Goal: Information Seeking & Learning: Learn about a topic

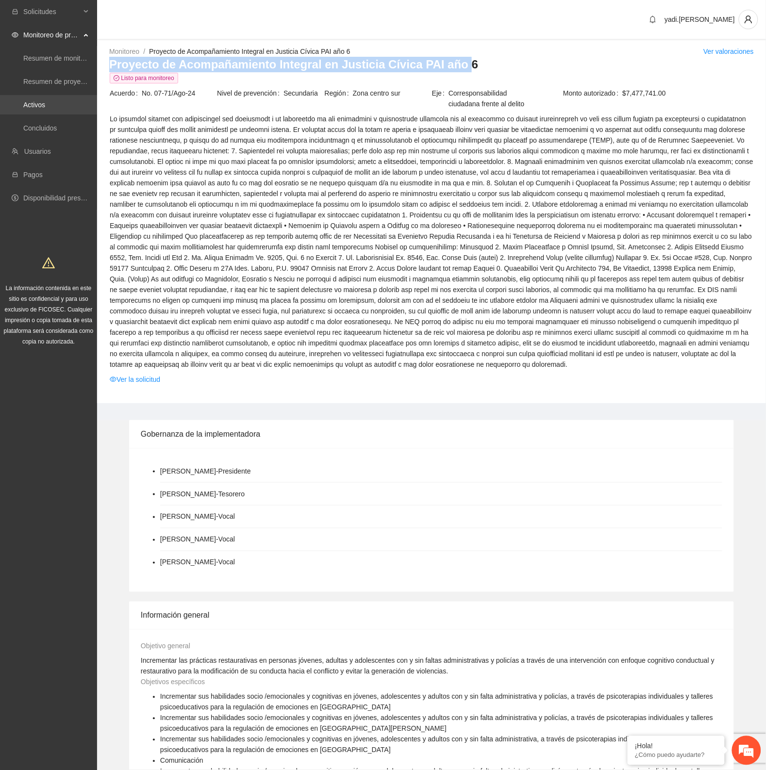
click at [24, 103] on link "Activos" at bounding box center [34, 105] width 22 height 8
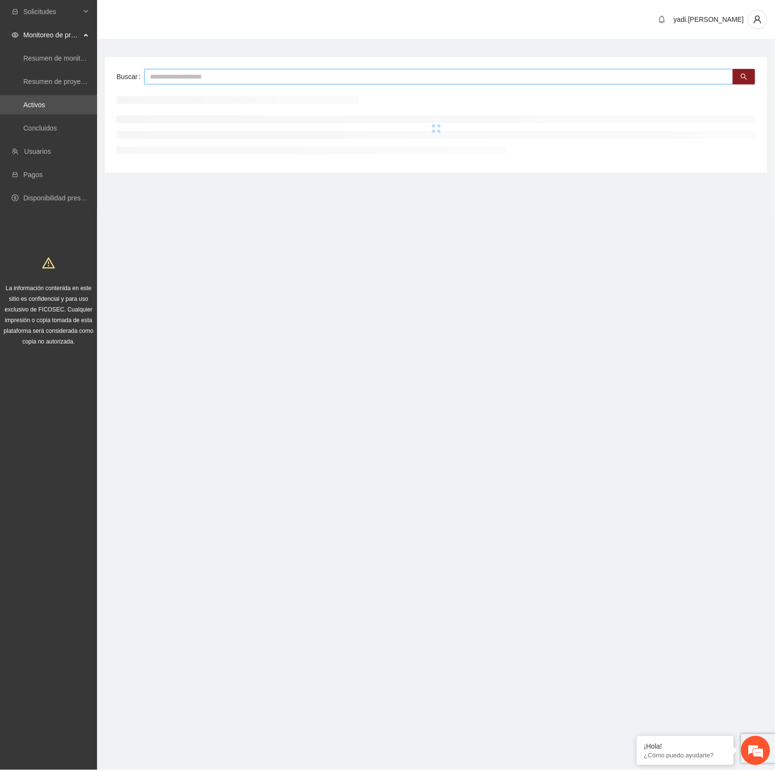
click at [153, 81] on input "text" at bounding box center [438, 77] width 589 height 16
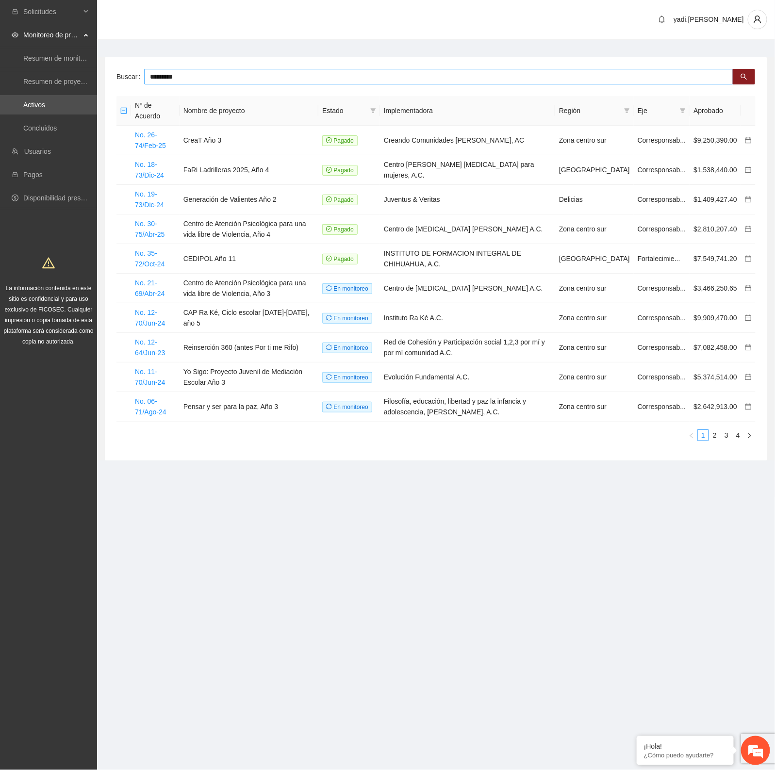
type input "*********"
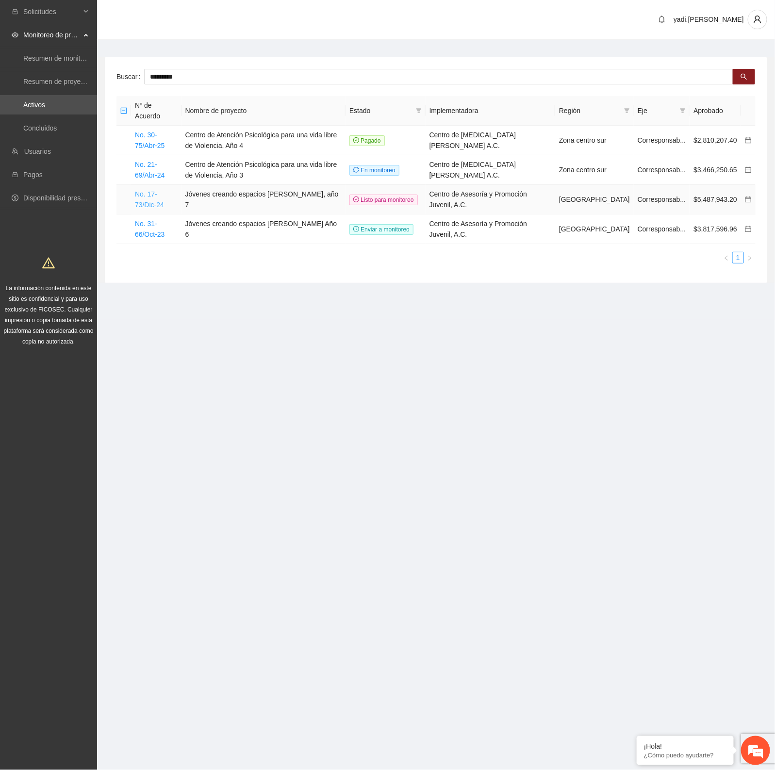
click at [154, 190] on link "No. 17-73/Dic-24" at bounding box center [149, 199] width 29 height 18
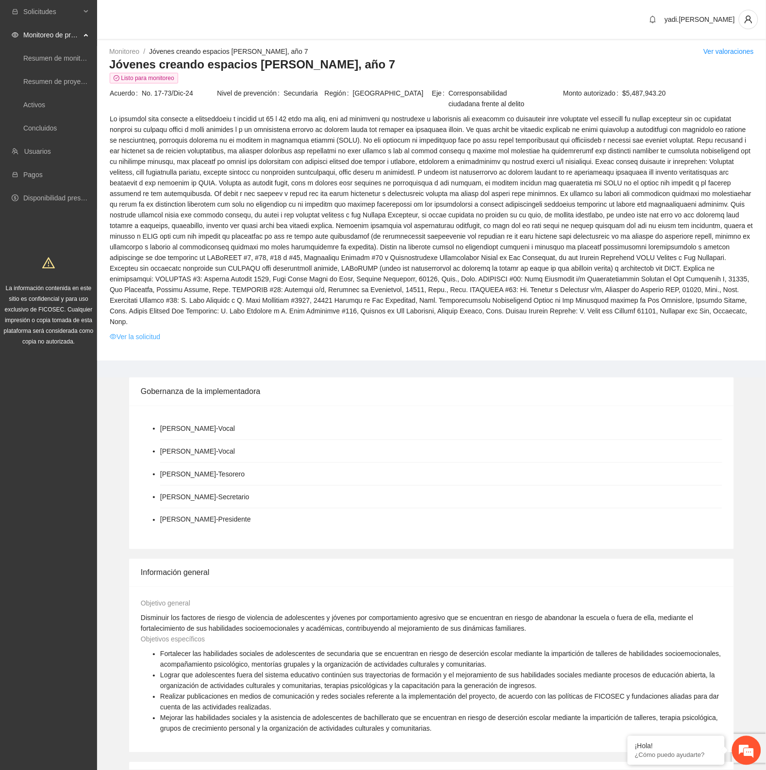
click at [150, 331] on link "Ver la solicitud" at bounding box center [135, 336] width 50 height 11
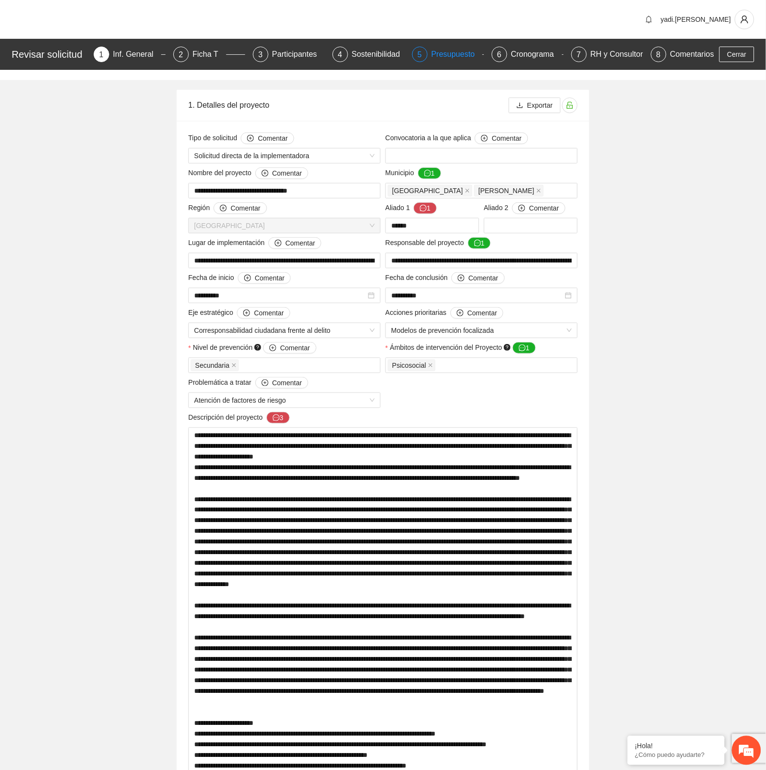
click at [441, 51] on div "Presupuesto" at bounding box center [456, 55] width 51 height 16
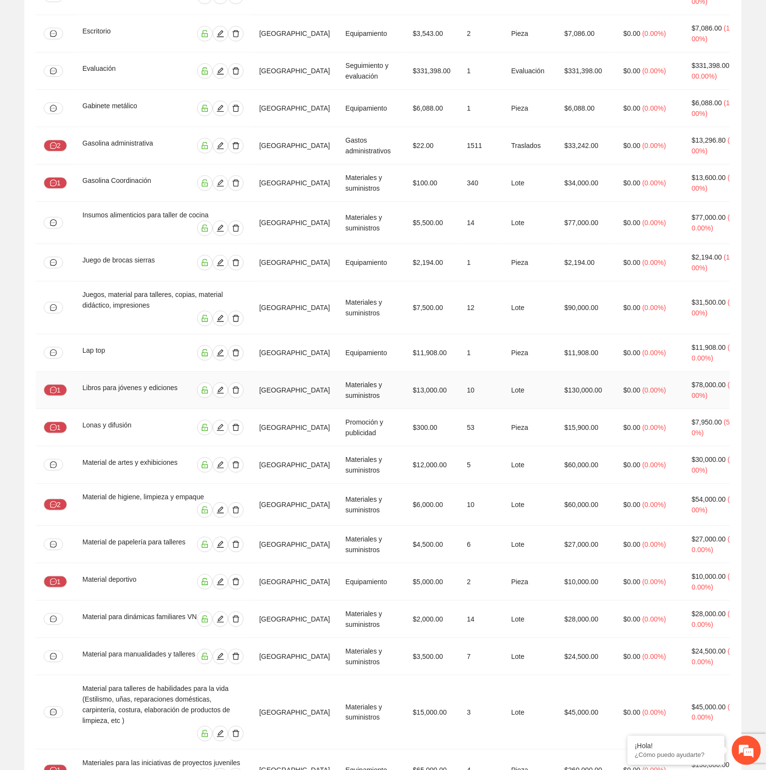
scroll to position [849, 0]
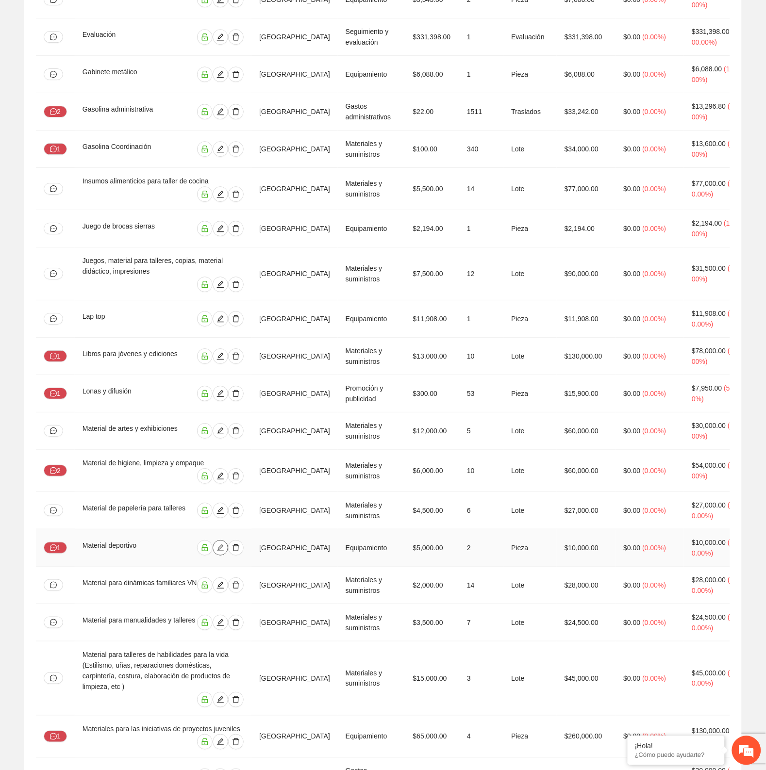
click at [224, 544] on icon "edit" at bounding box center [220, 548] width 8 height 8
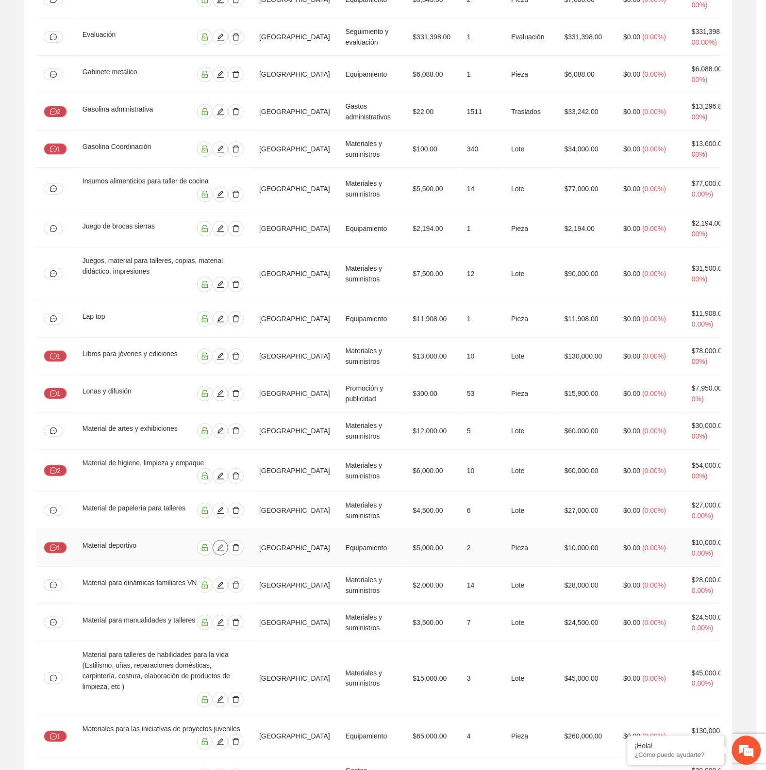
type input "**********"
type input "*****"
type input "****"
type input "*"
type input "*********"
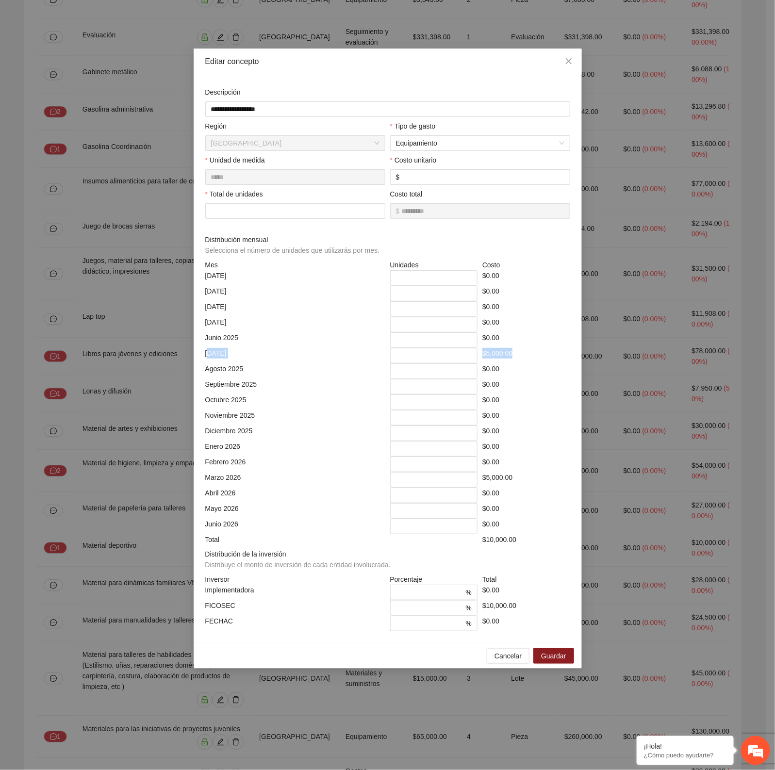
drag, startPoint x: 207, startPoint y: 357, endPoint x: 525, endPoint y: 358, distance: 318.7
click at [525, 358] on div "[DATE] * $5,000.00" at bounding box center [388, 356] width 370 height 16
click at [306, 445] on div "Enero 2026" at bounding box center [295, 449] width 185 height 16
click at [508, 660] on span "Cancelar" at bounding box center [507, 656] width 27 height 11
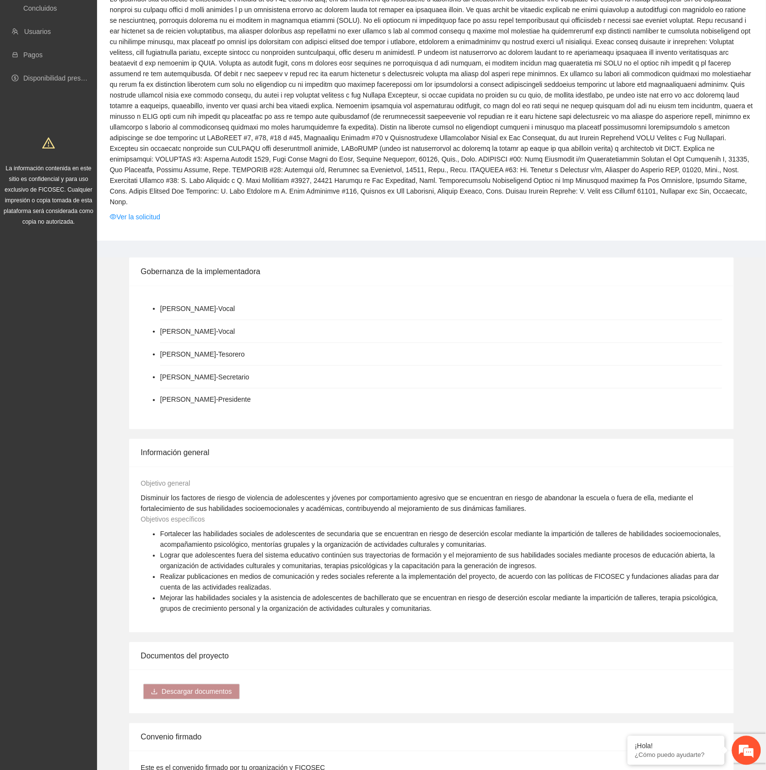
scroll to position [1, 0]
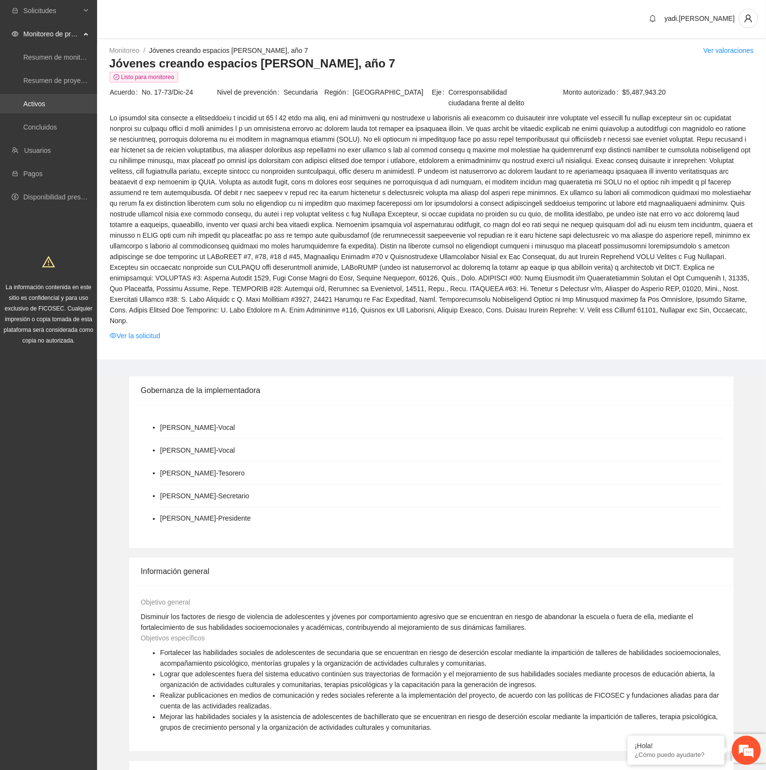
click at [38, 103] on link "Activos" at bounding box center [34, 104] width 22 height 8
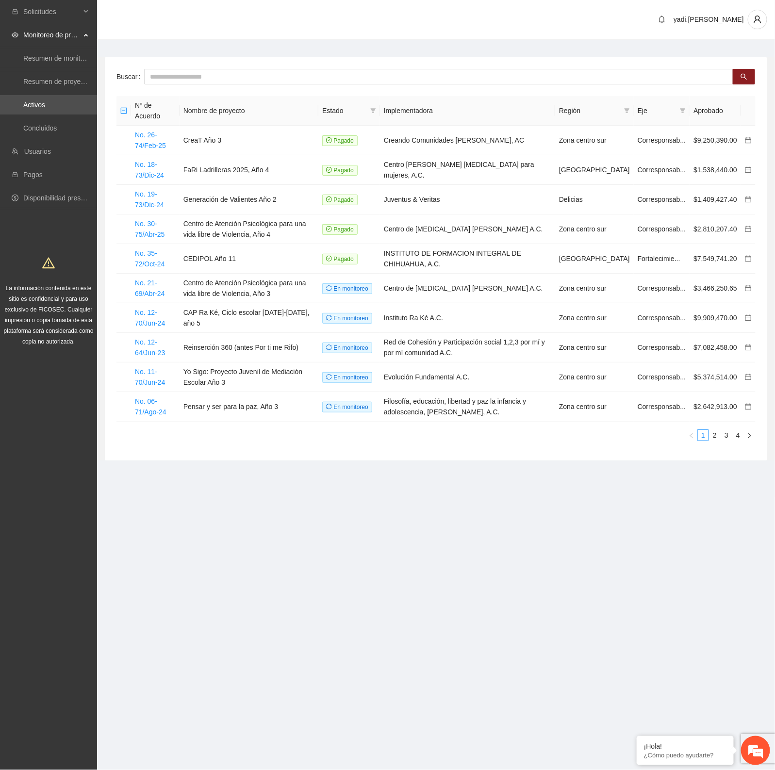
click at [498, 596] on section "Solicitudes Monitoreo de proyectos Resumen de monitoreo Resumen de proyectos ap…" at bounding box center [387, 385] width 775 height 770
click at [33, 107] on link "Activos" at bounding box center [34, 105] width 22 height 8
click at [165, 79] on input "text" at bounding box center [438, 77] width 589 height 16
type input "******"
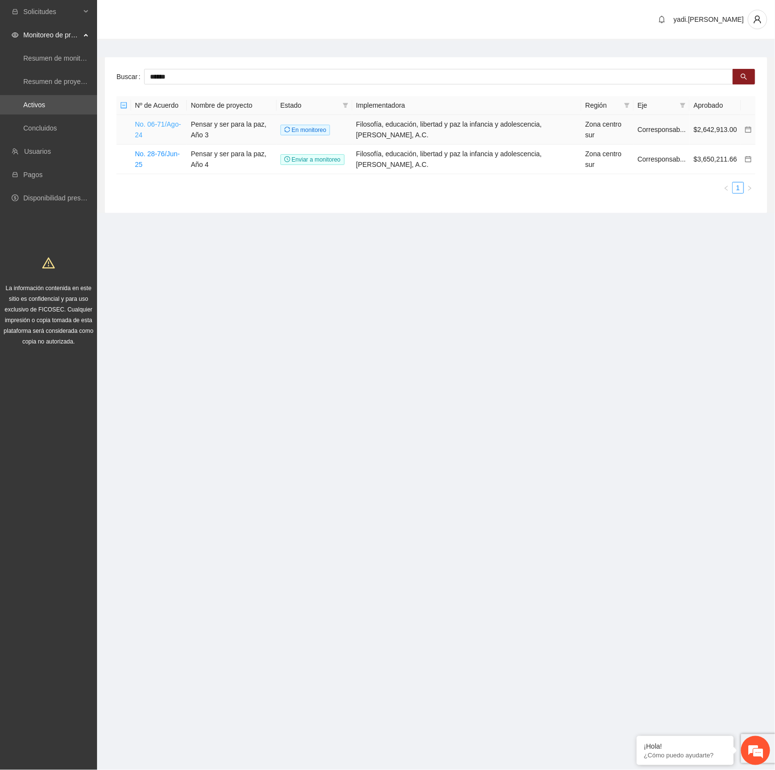
click at [159, 124] on link "No. 06-71/Ago-24" at bounding box center [158, 129] width 46 height 18
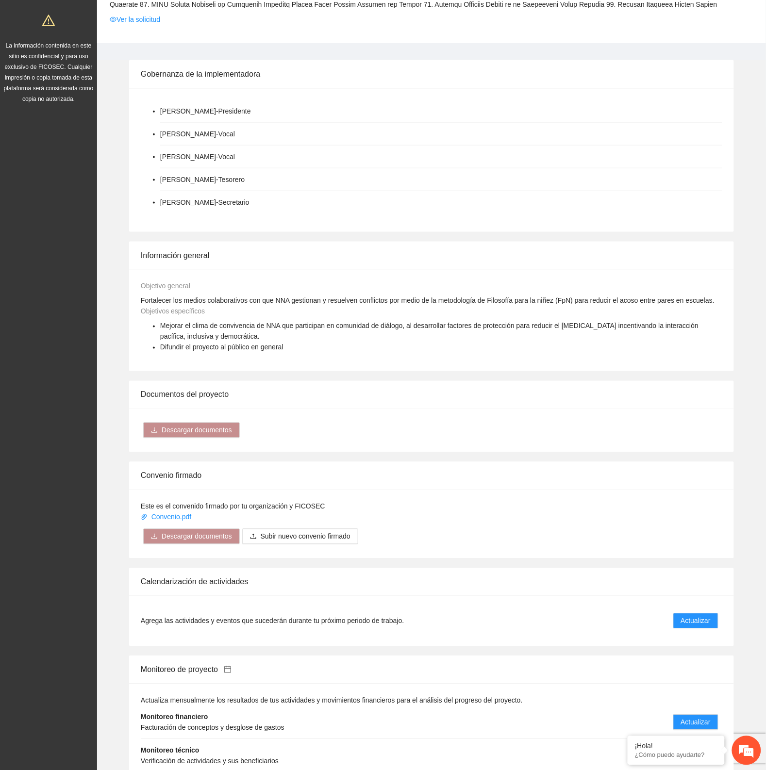
scroll to position [540, 0]
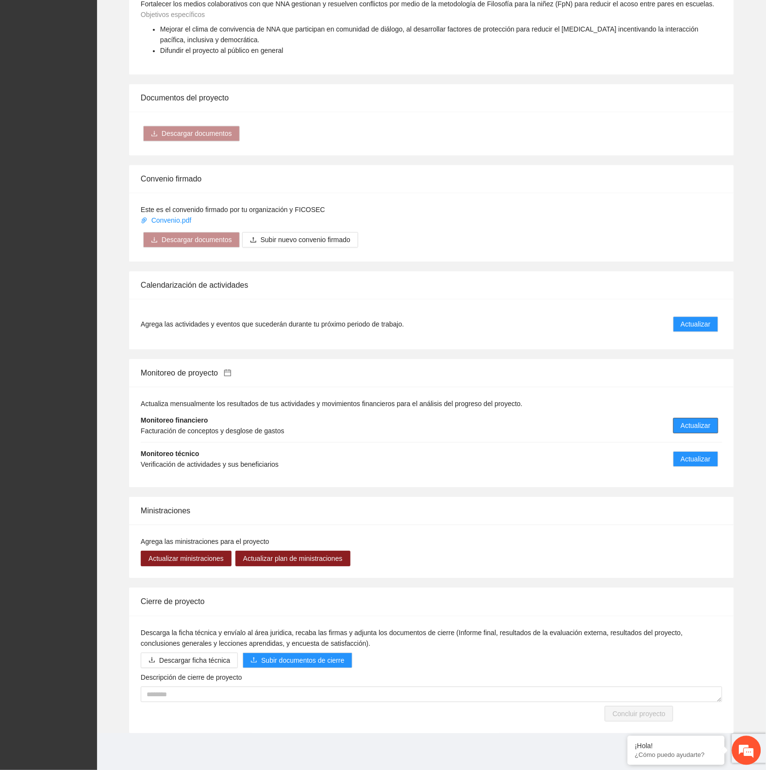
click at [692, 423] on span "Actualizar" at bounding box center [696, 425] width 30 height 11
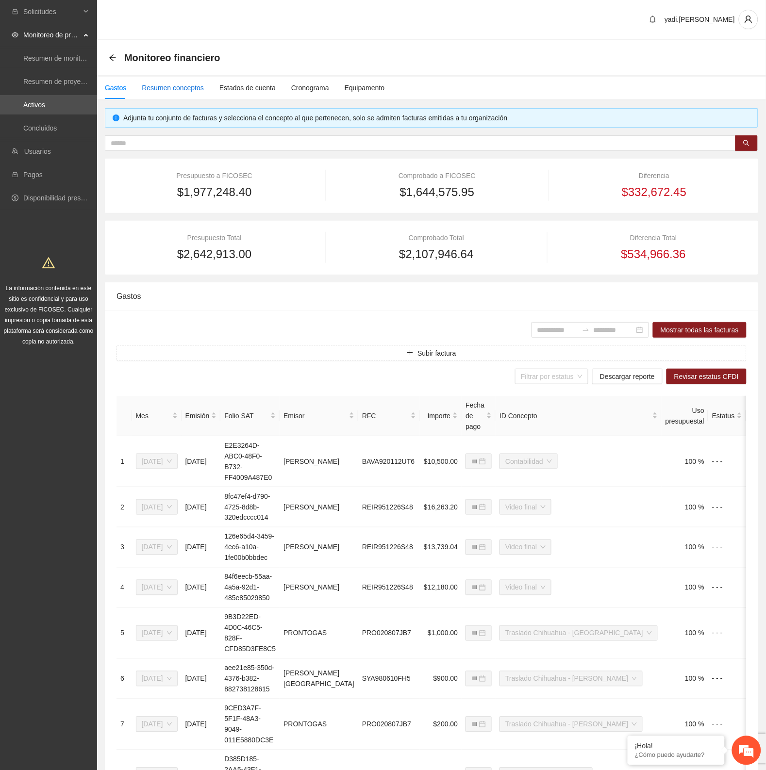
click at [170, 88] on div "Resumen conceptos" at bounding box center [173, 87] width 62 height 11
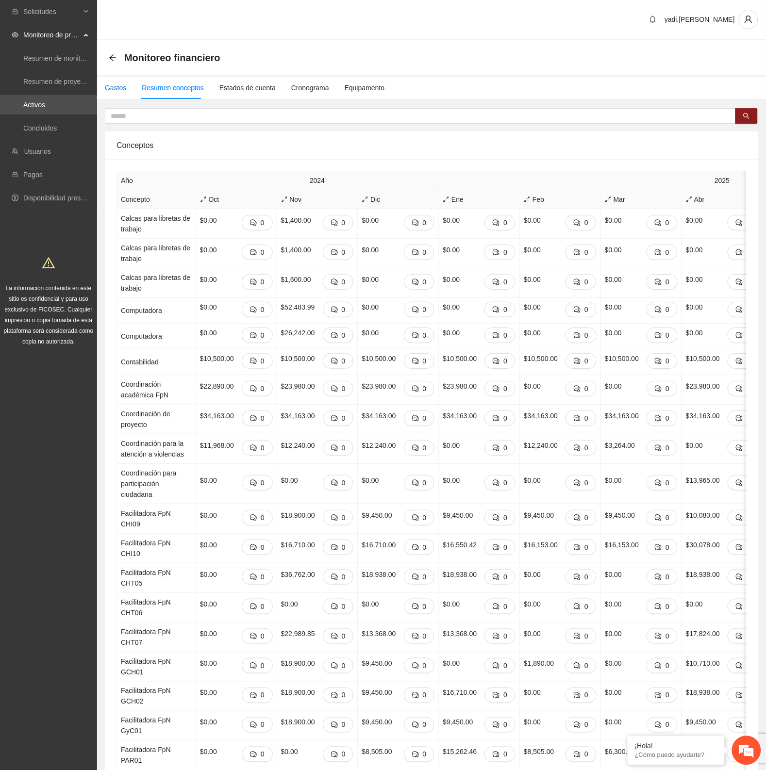
click at [112, 91] on div "Gastos" at bounding box center [115, 87] width 21 height 11
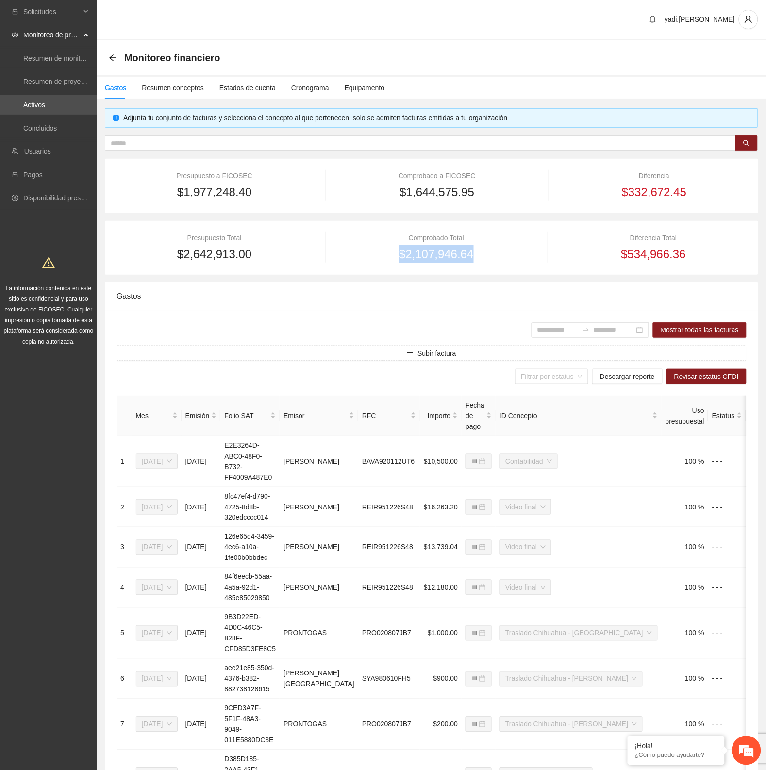
drag, startPoint x: 496, startPoint y: 256, endPoint x: 393, endPoint y: 254, distance: 102.9
click at [393, 254] on div "$2,107,946.64" at bounding box center [436, 254] width 196 height 18
copy span "$2,107,946.64"
click at [193, 82] on div "Resumen conceptos" at bounding box center [173, 87] width 62 height 11
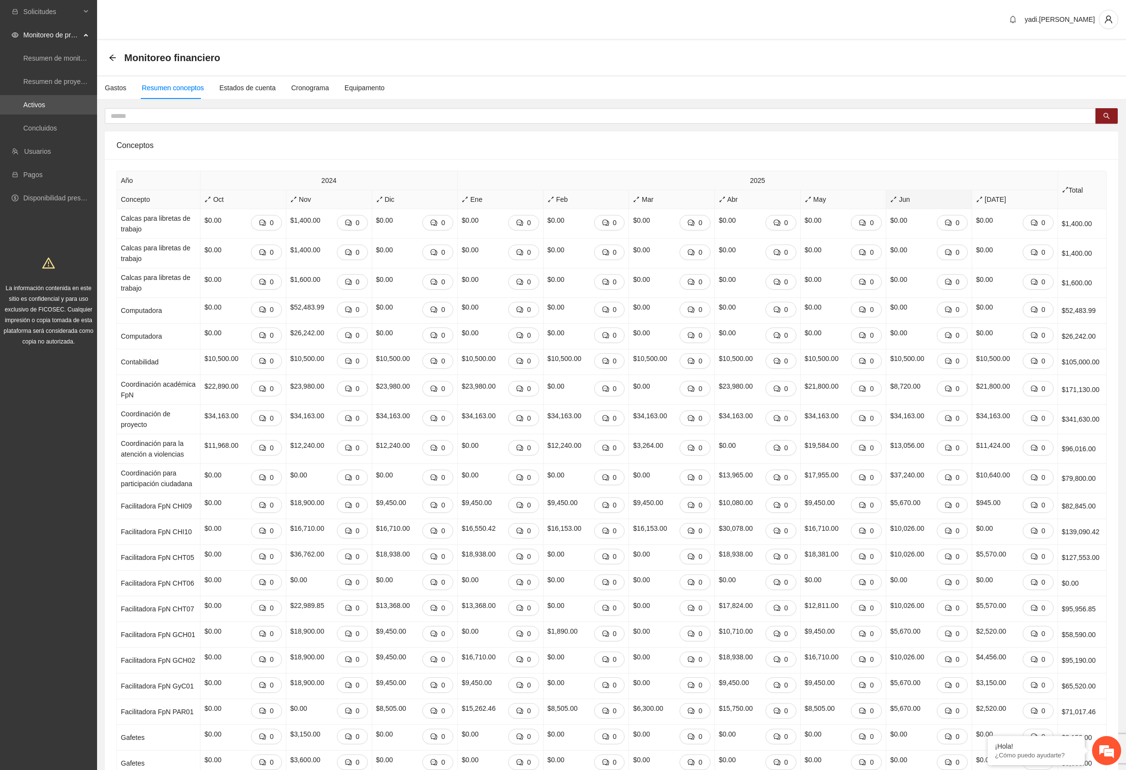
click at [765, 197] on span "Jun" at bounding box center [929, 199] width 78 height 11
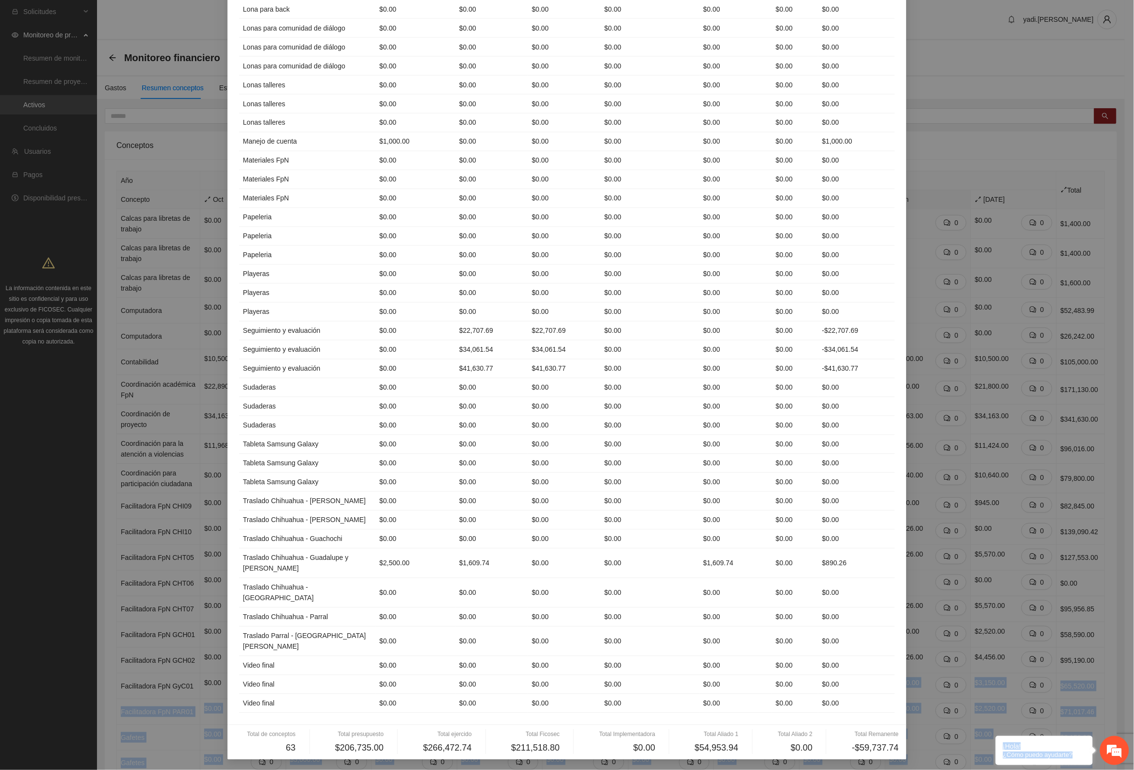
scroll to position [763, 0]
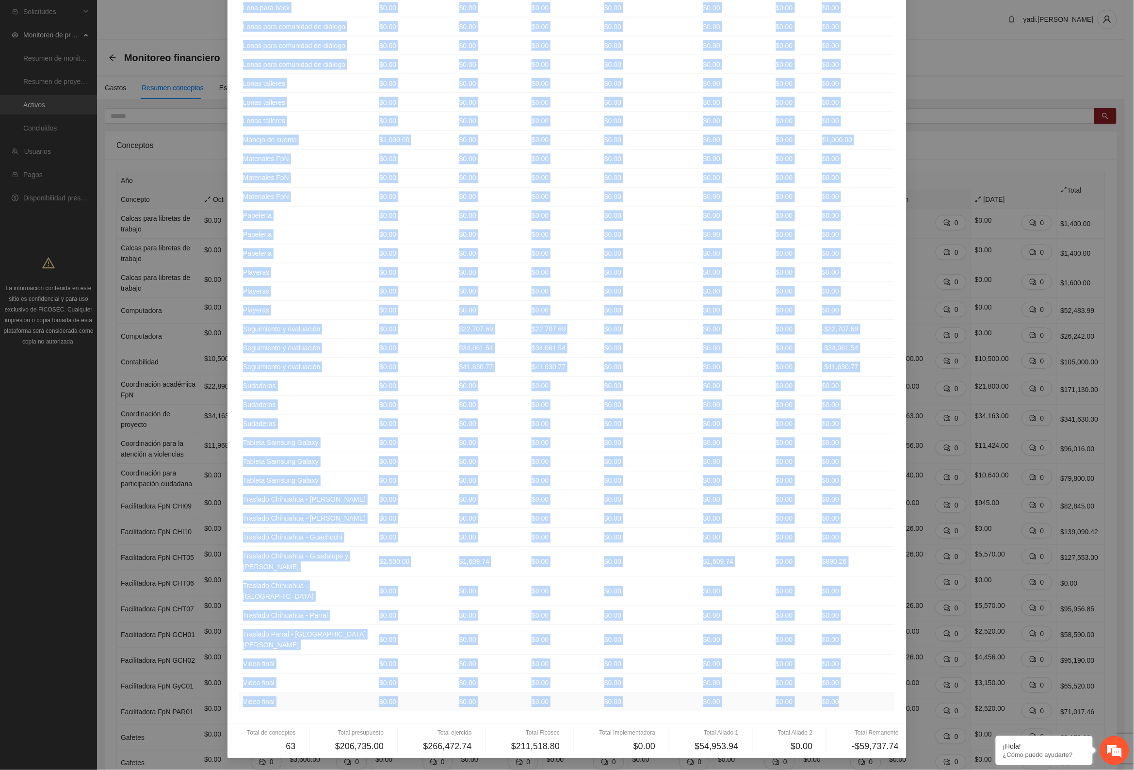
drag, startPoint x: 238, startPoint y: 96, endPoint x: 837, endPoint y: 699, distance: 850.4
click at [765, 699] on table "Concepto Presupuesto Ejercido Ficosec Implementadora Aliado 1 Aliado 2 Remanent…" at bounding box center [567, 79] width 656 height 1264
copy table "Loremips Dolorsitame Consecte Adipisc Elitseddoeiusm Tempor 7 Incidi 3 Utlabore…"
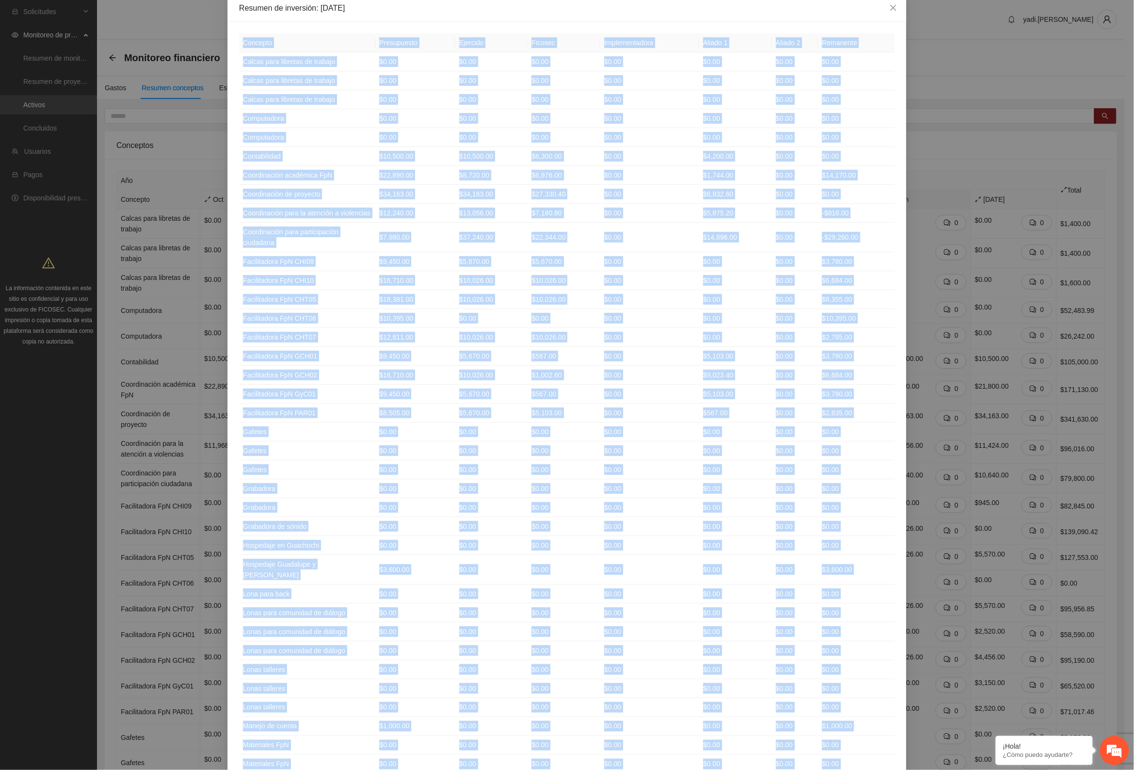
scroll to position [0, 0]
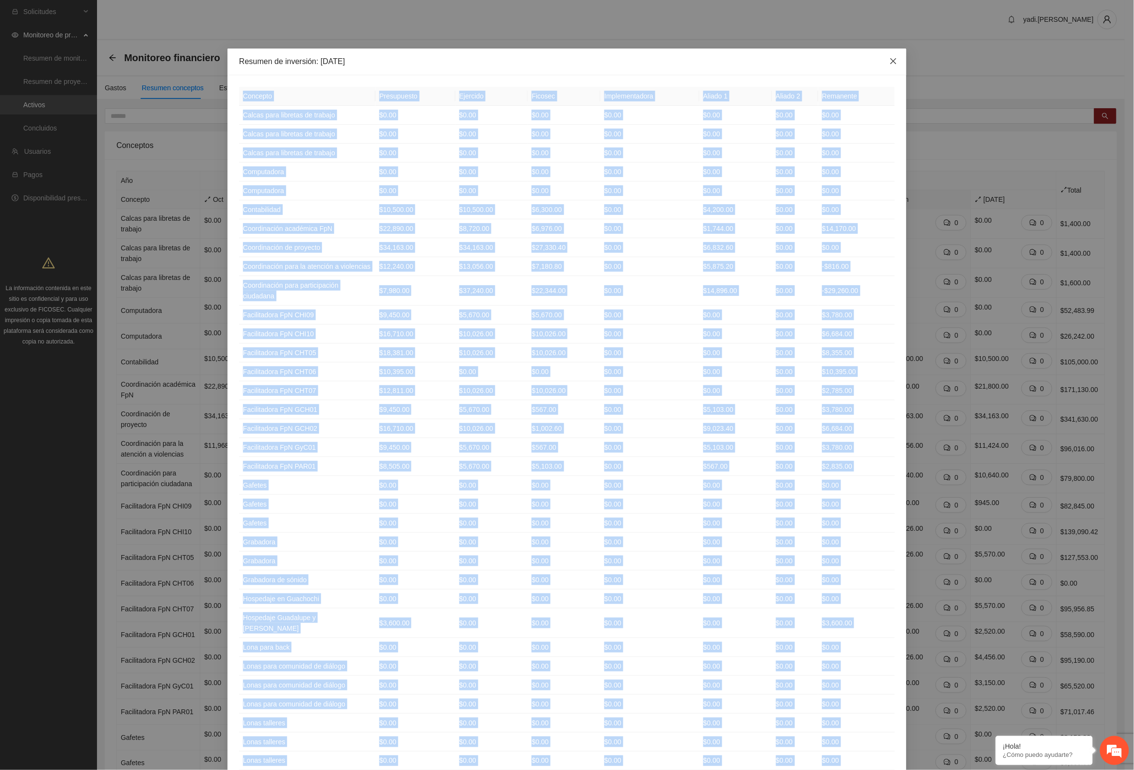
click at [765, 58] on span "Close" at bounding box center [894, 62] width 26 height 26
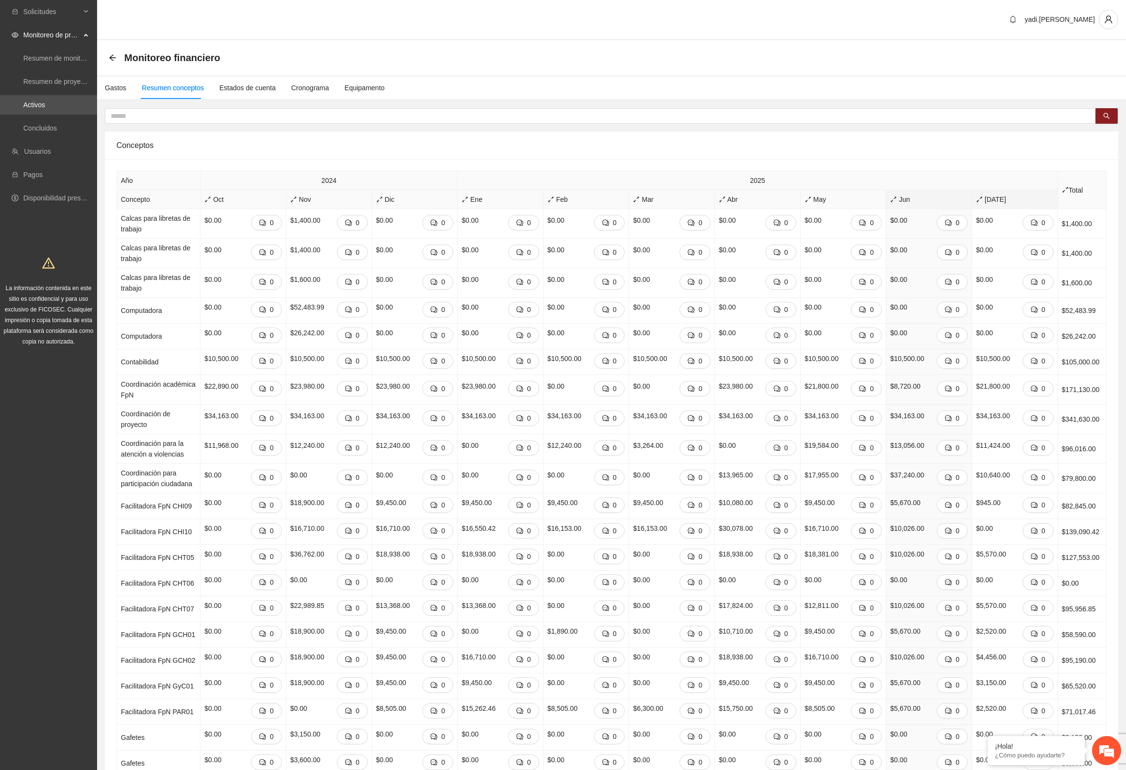
click at [765, 201] on span "[DATE]" at bounding box center [1015, 199] width 78 height 11
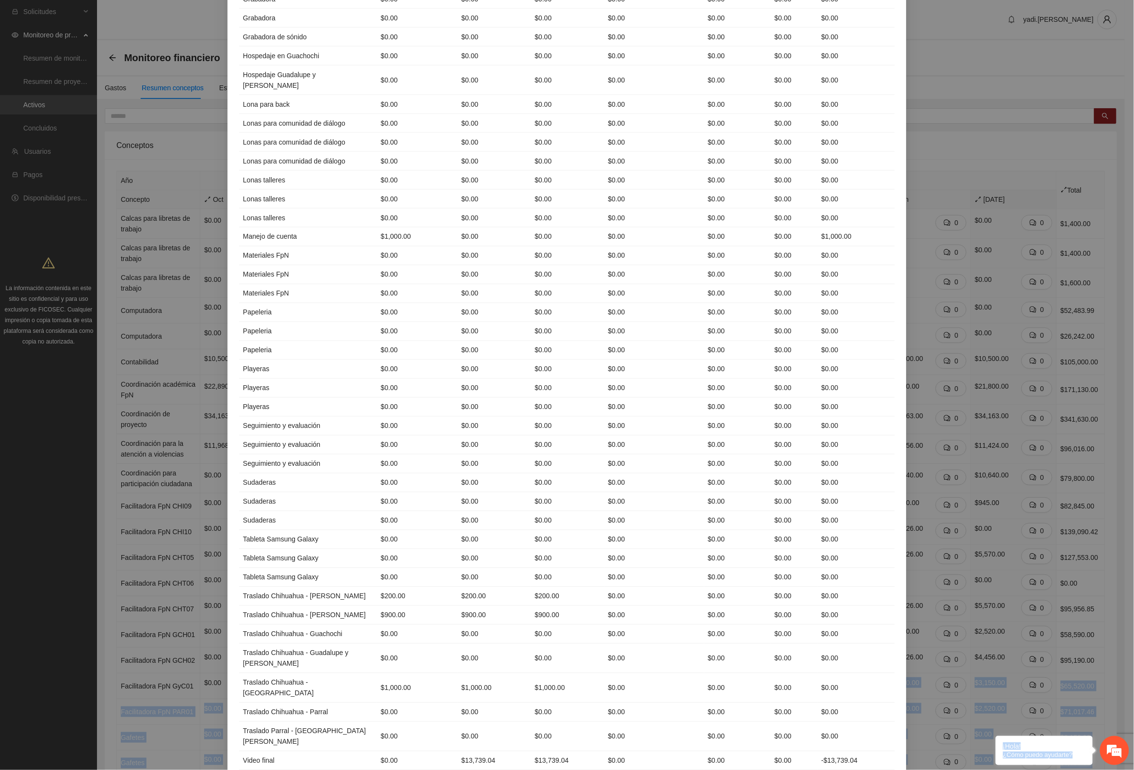
scroll to position [763, 0]
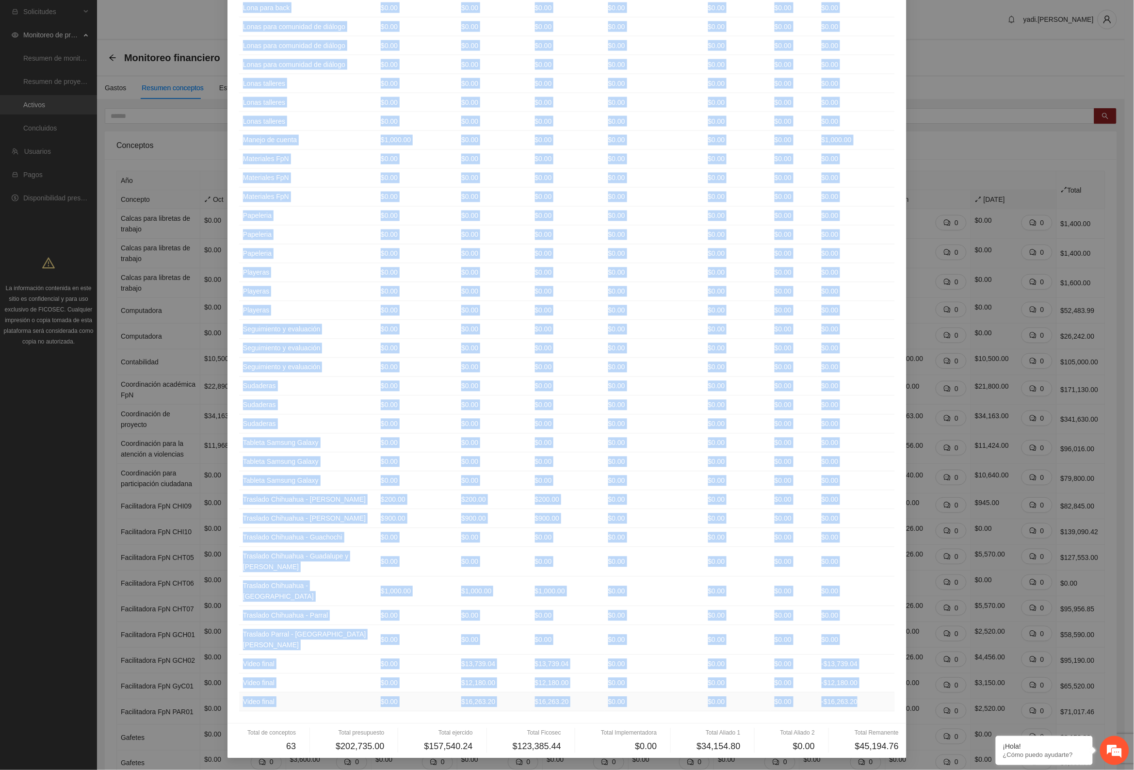
drag, startPoint x: 238, startPoint y: 95, endPoint x: 850, endPoint y: 697, distance: 858.3
click at [765, 697] on table "Concepto Presupuesto Ejercido Ficosec Implementadora Aliado 1 Aliado 2 Remanent…" at bounding box center [567, 85] width 656 height 1254
copy table "Loremips Dolorsitame Consecte Adipisc Elitseddoeiusm Tempor 5 Incidi 2 Utlabore…"
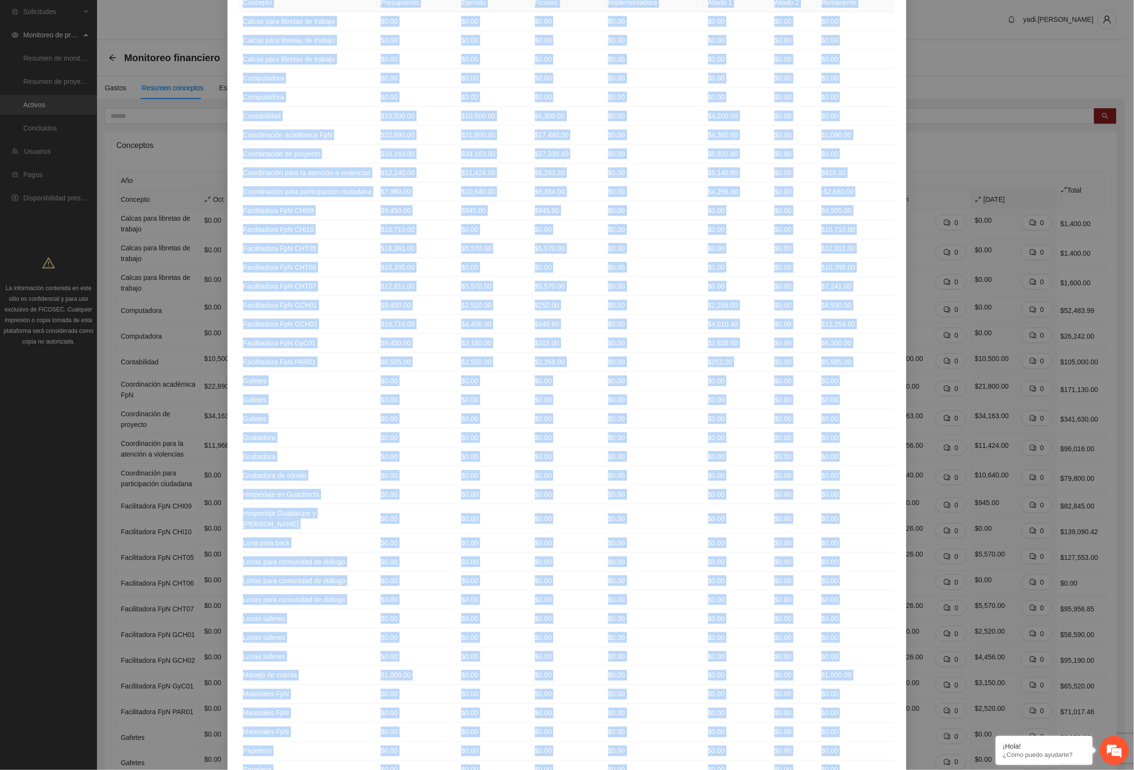
scroll to position [0, 0]
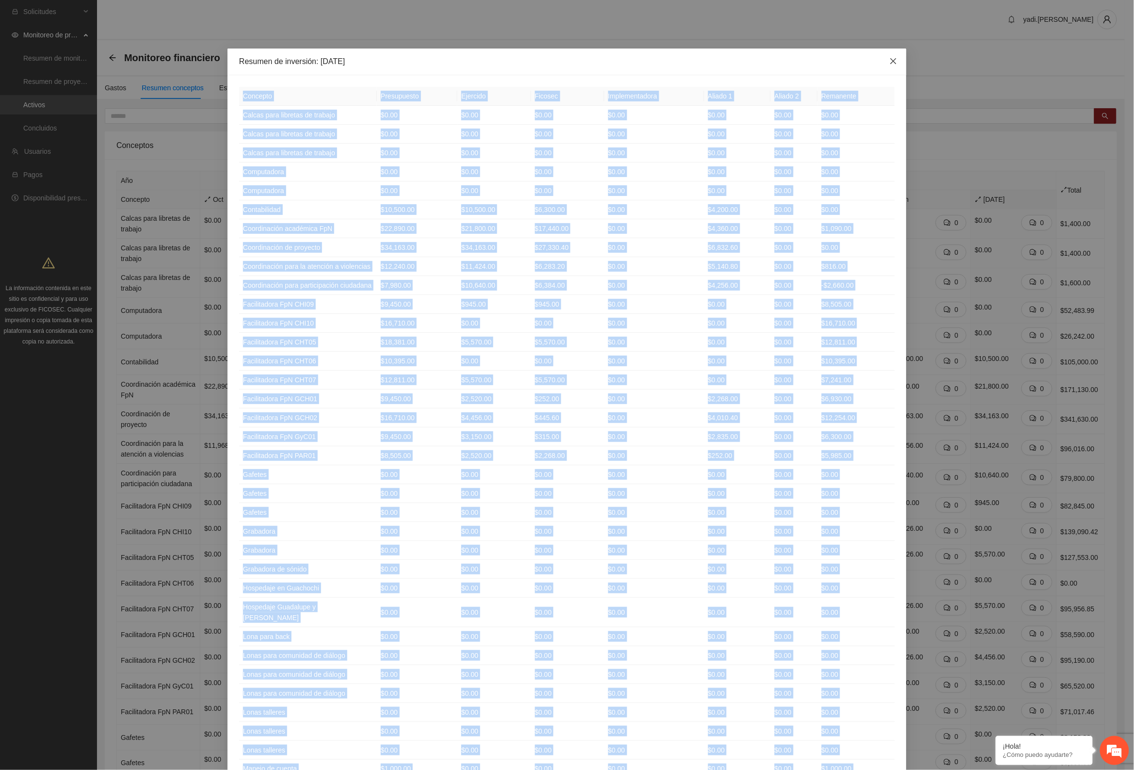
click at [765, 61] on icon "close" at bounding box center [894, 61] width 6 height 6
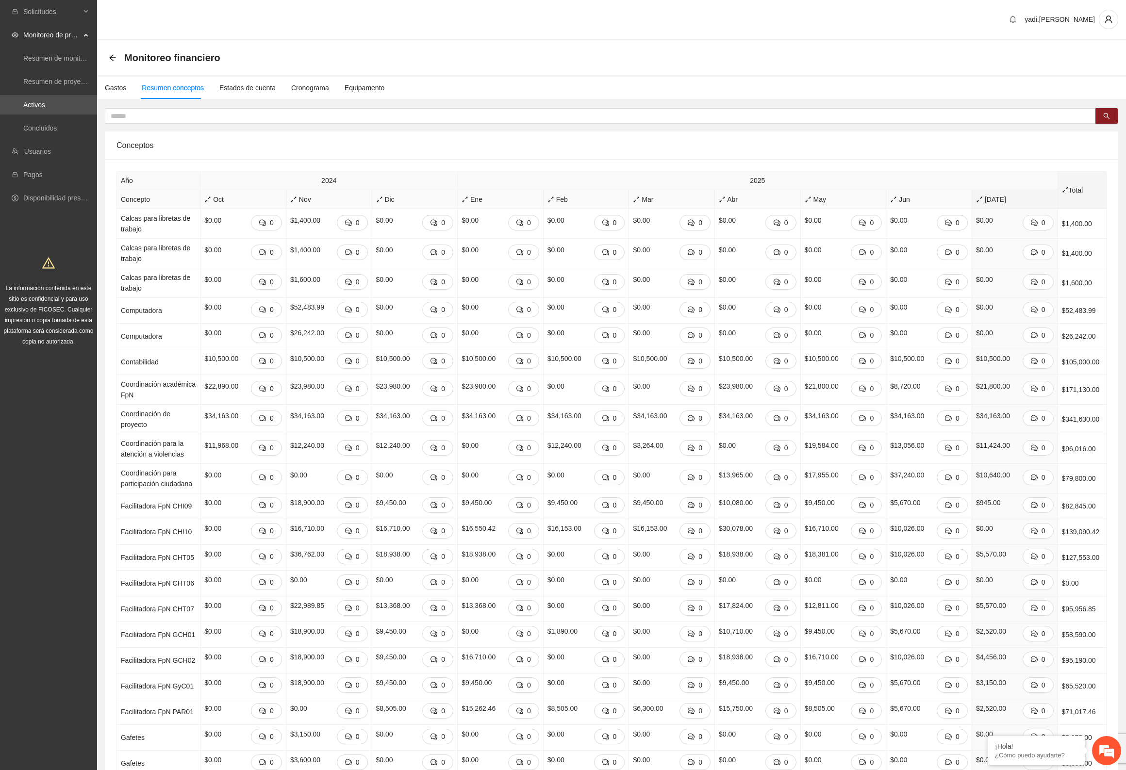
click at [765, 189] on span "Total" at bounding box center [1081, 190] width 41 height 11
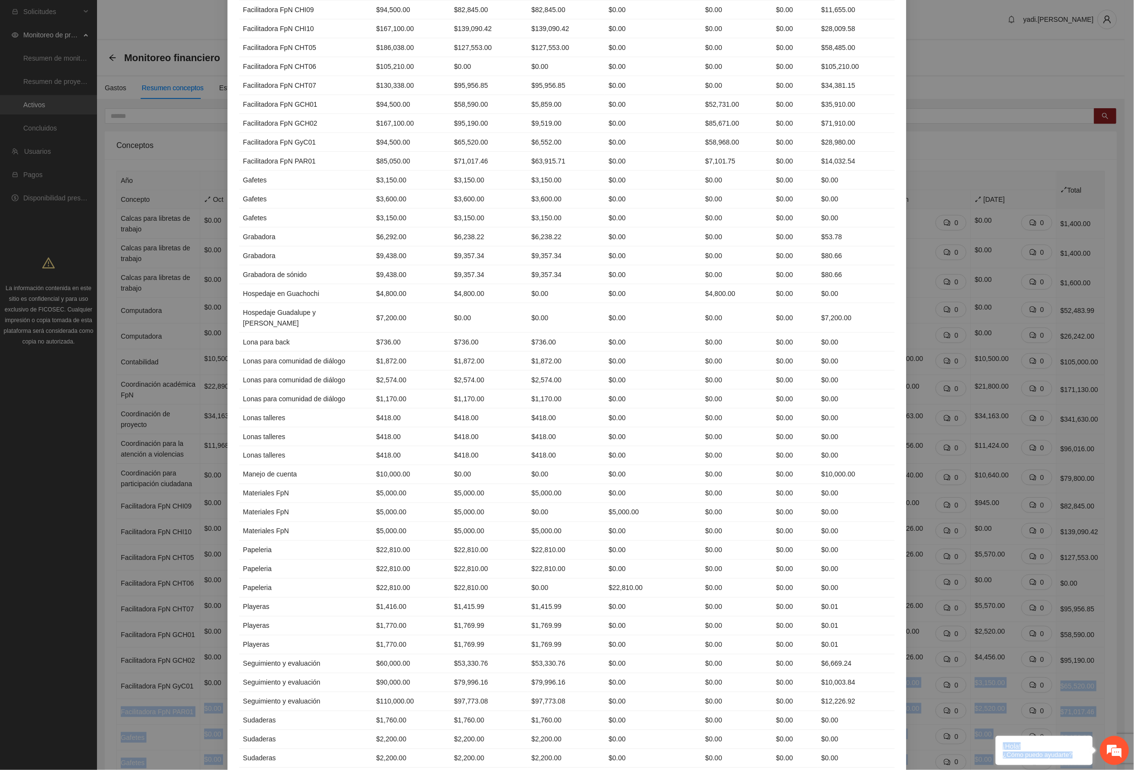
scroll to position [763, 0]
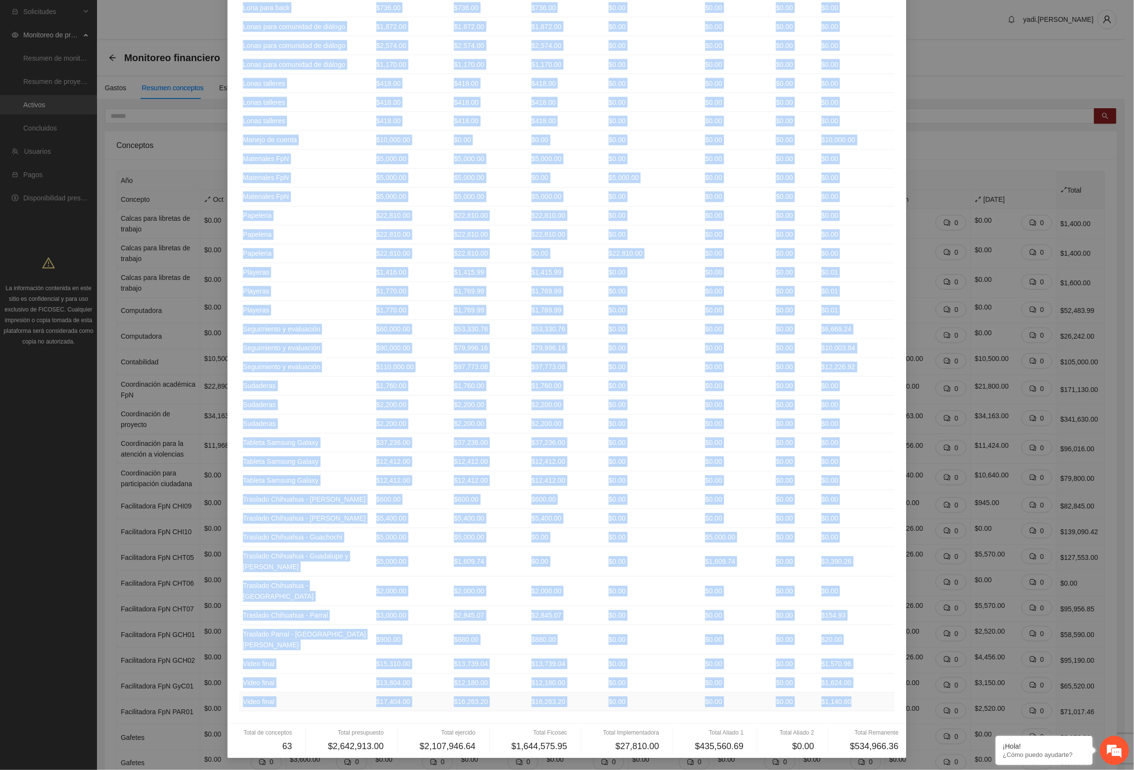
drag, startPoint x: 532, startPoint y: 329, endPoint x: 859, endPoint y: 700, distance: 494.3
click at [765, 700] on table "Concepto Presupuesto Ejercido Ficosec Implementadora Aliado 1 Aliado 2 Remanent…" at bounding box center [567, 74] width 656 height 1275
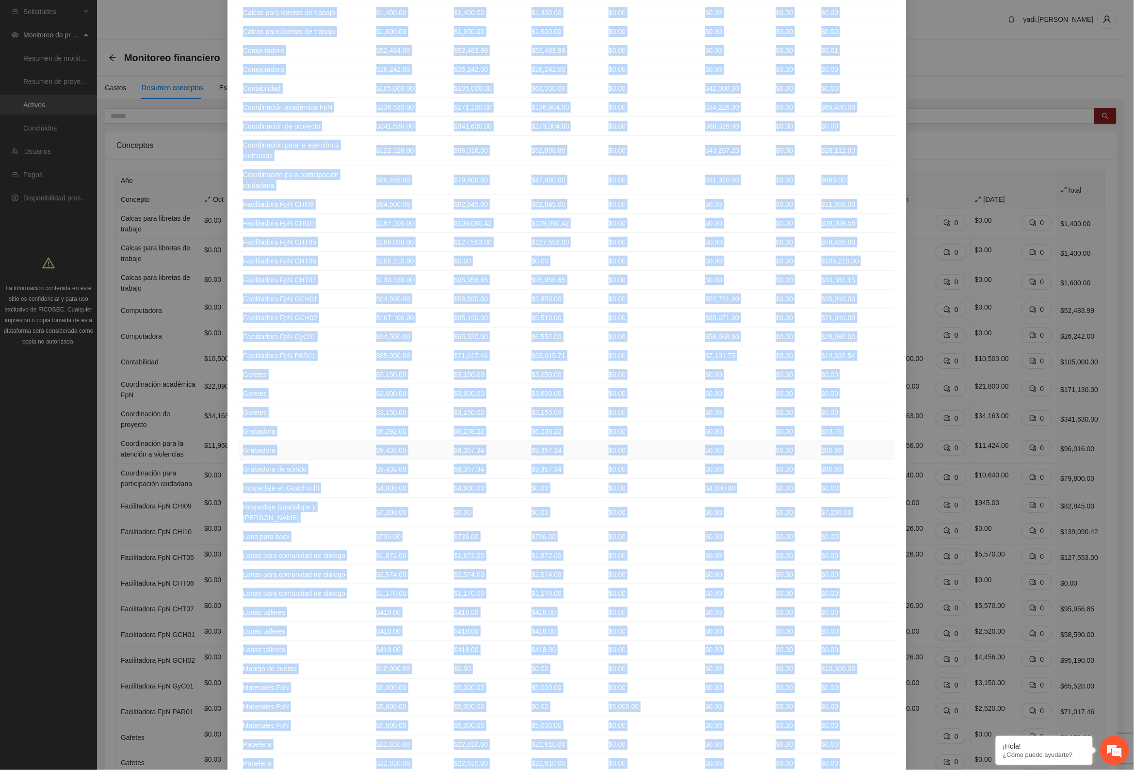
scroll to position [0, 0]
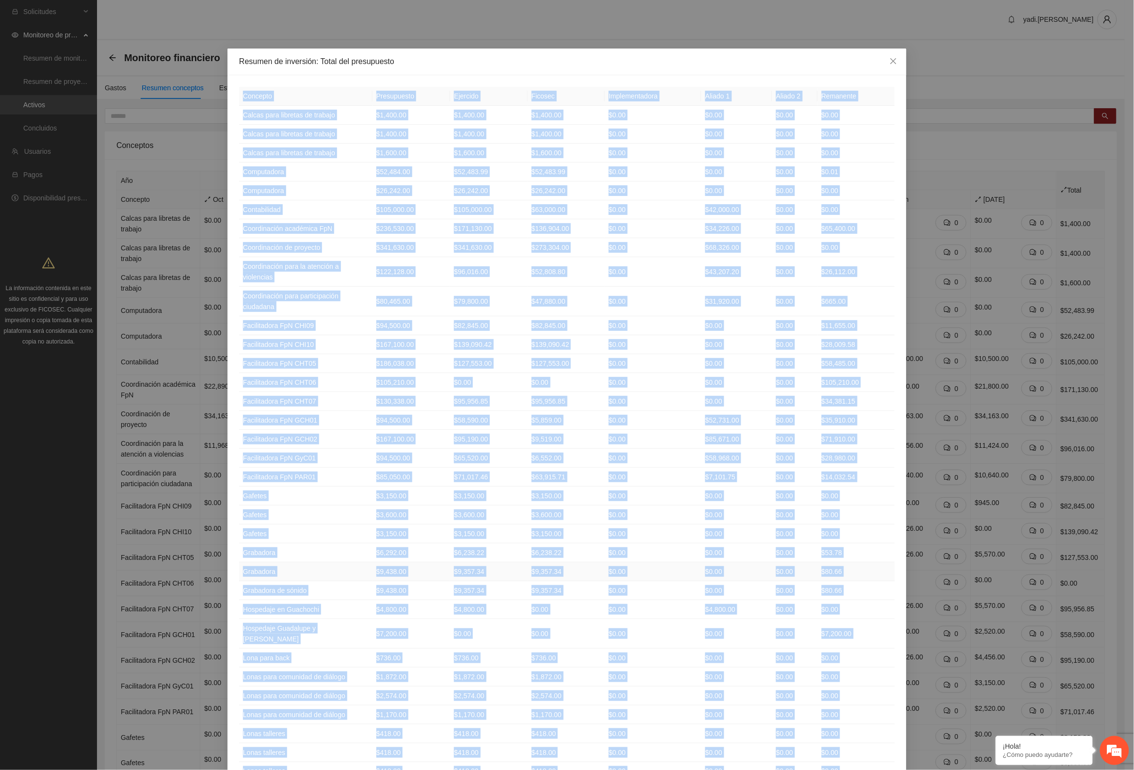
copy table "Loremips Dolorsitame Consecte Adipisc Elitseddoeiusm Tempor 1 Incidi 8 Utlabore…"
